Goal: Find specific page/section: Find specific page/section

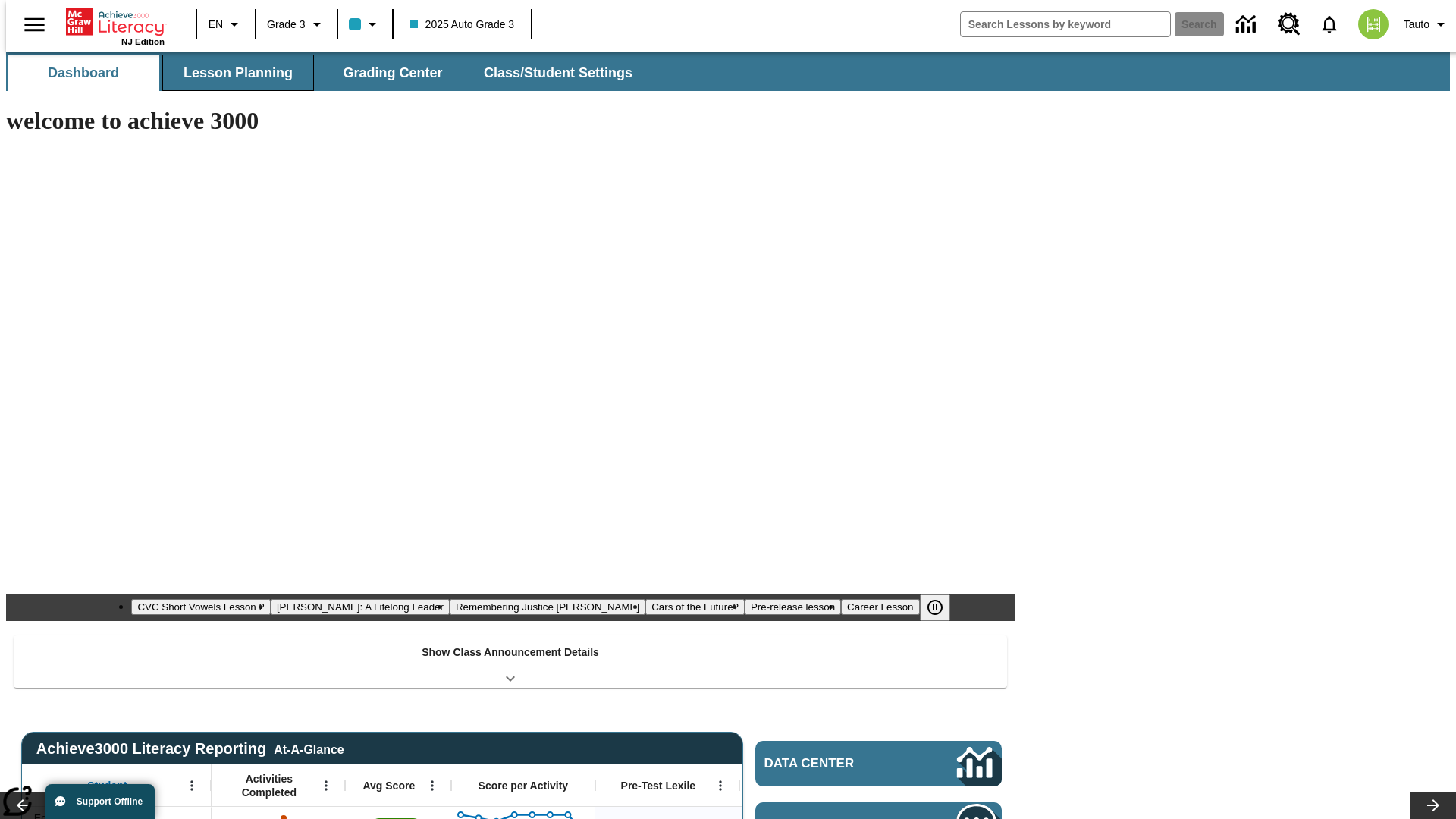
click at [232, 73] on span "Lesson Planning" at bounding box center [238, 73] width 110 height 17
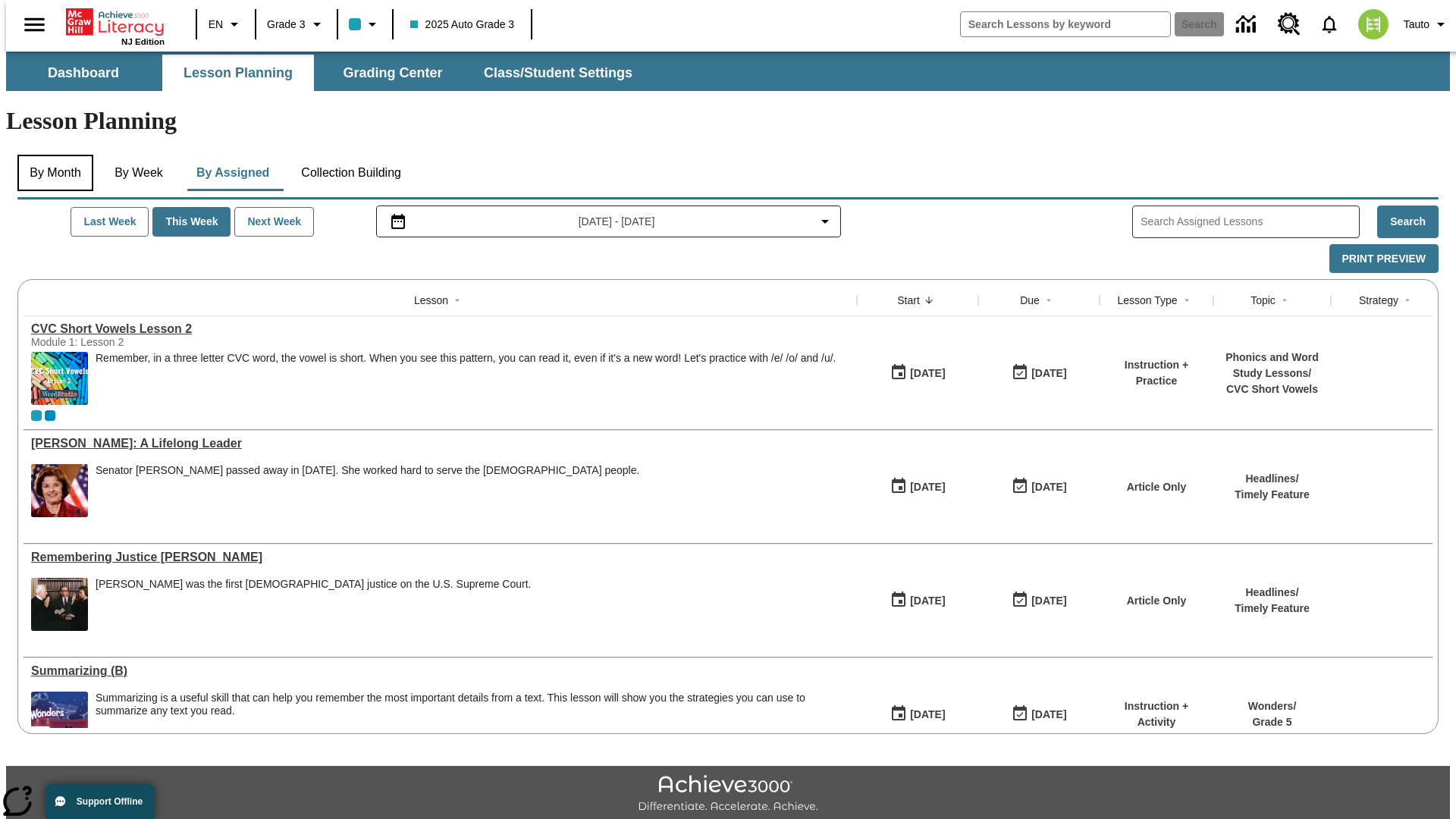
click at [51, 154] on button "By Month" at bounding box center [55, 173] width 75 height 37
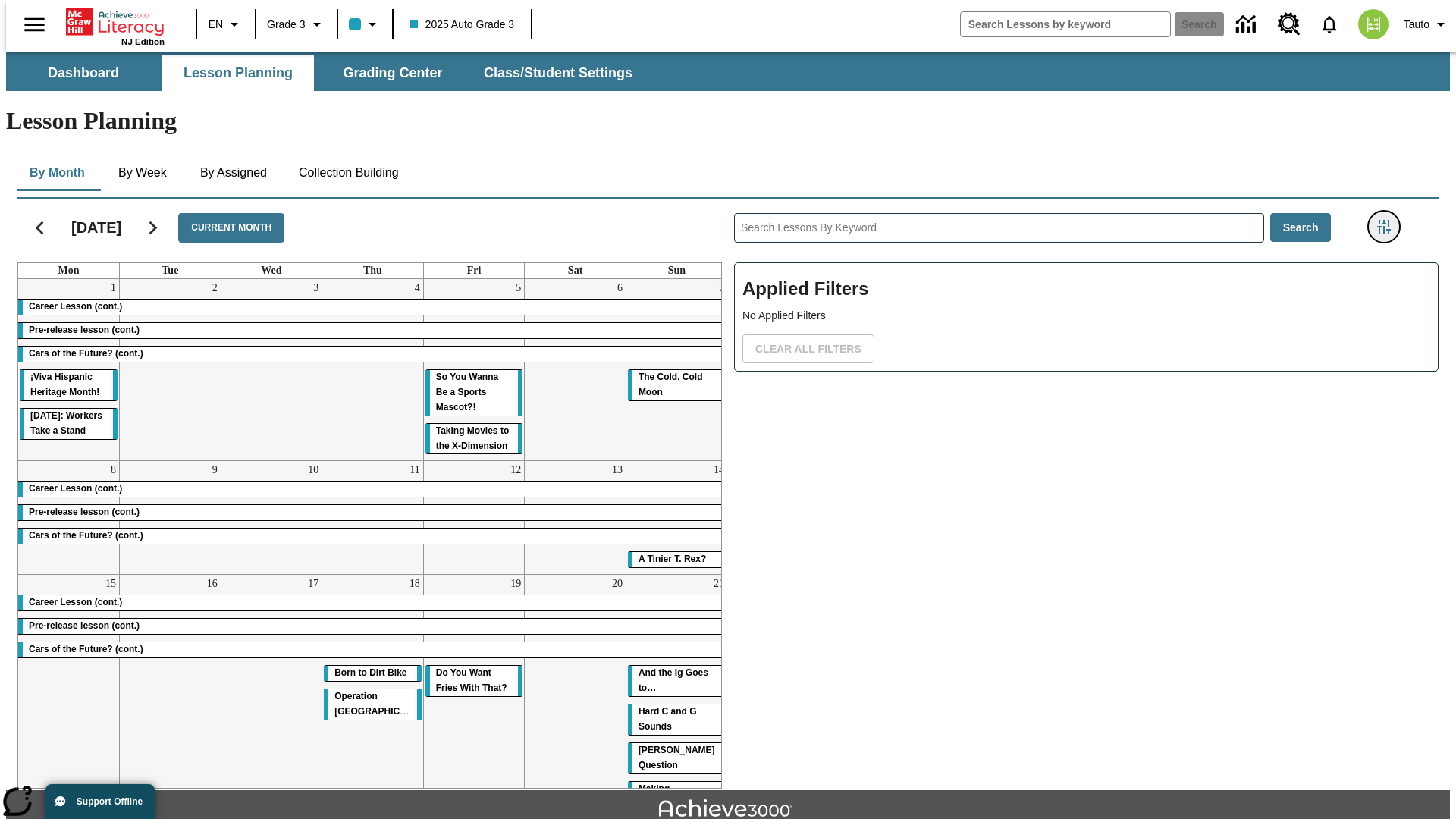
click at [1389, 220] on icon "Filters Side menu" at bounding box center [1384, 227] width 13 height 13
